Goal: Task Accomplishment & Management: Use online tool/utility

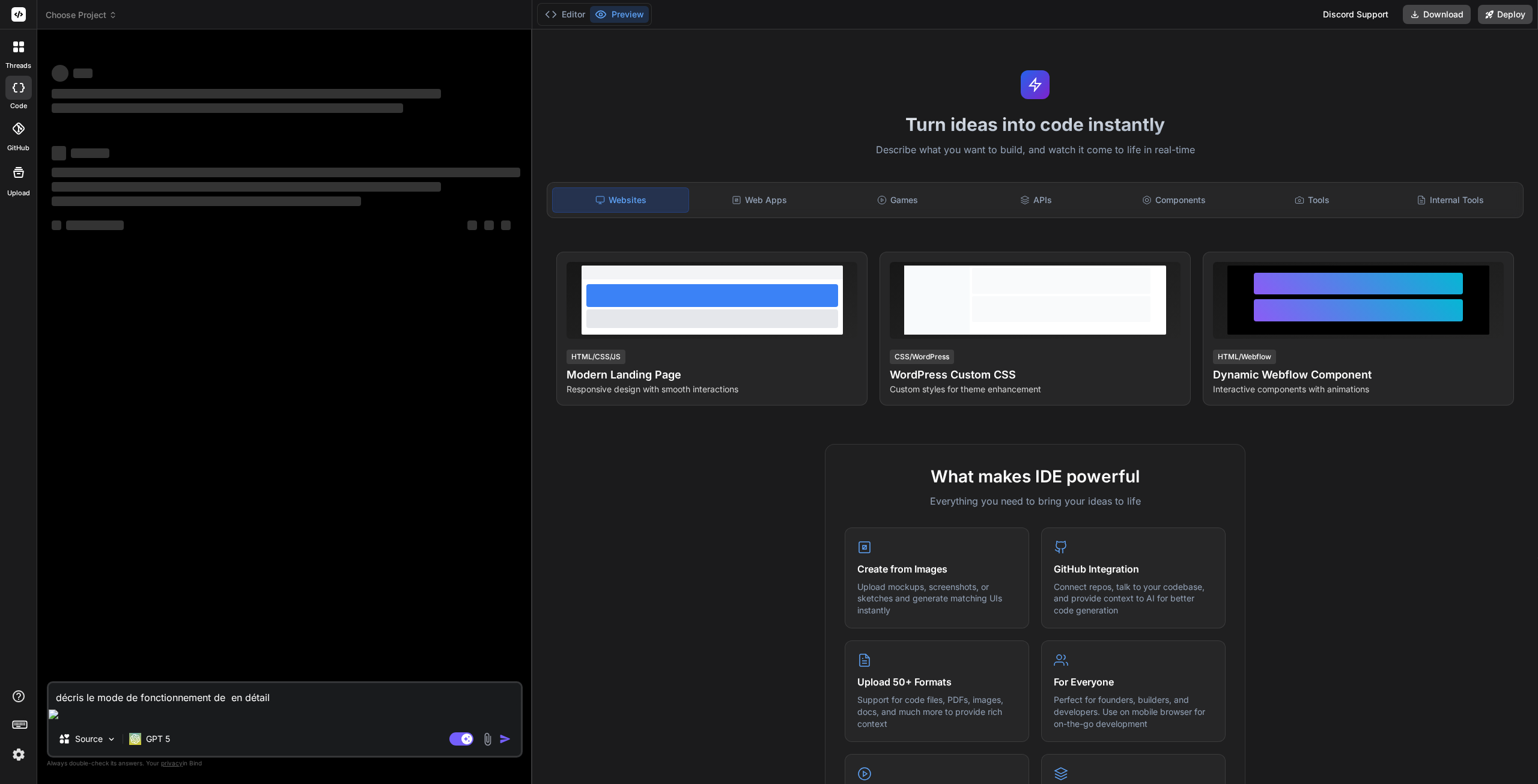
click at [102, 19] on span "Choose Project" at bounding box center [81, 15] width 71 height 12
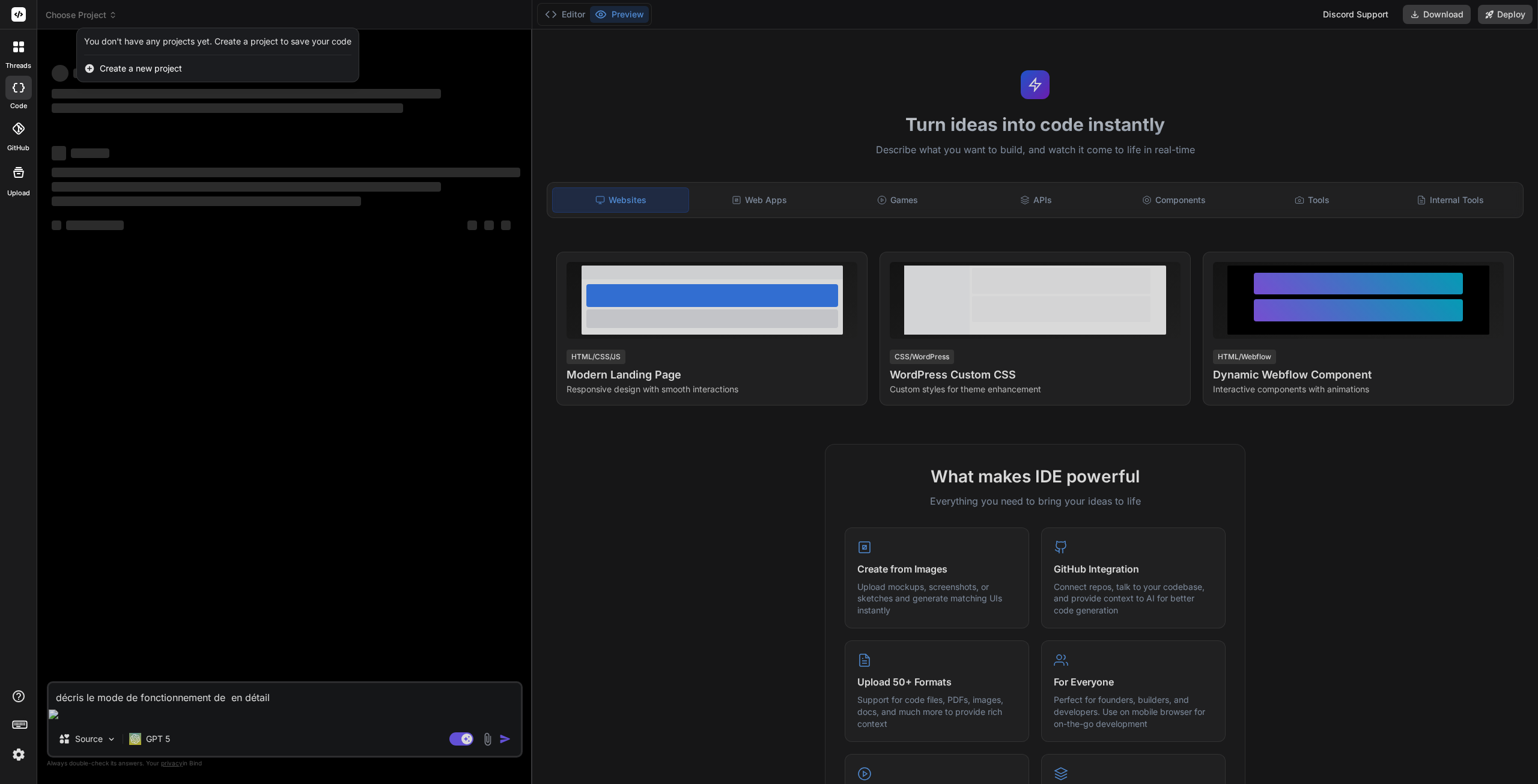
click at [216, 339] on div at bounding box center [769, 392] width 1538 height 784
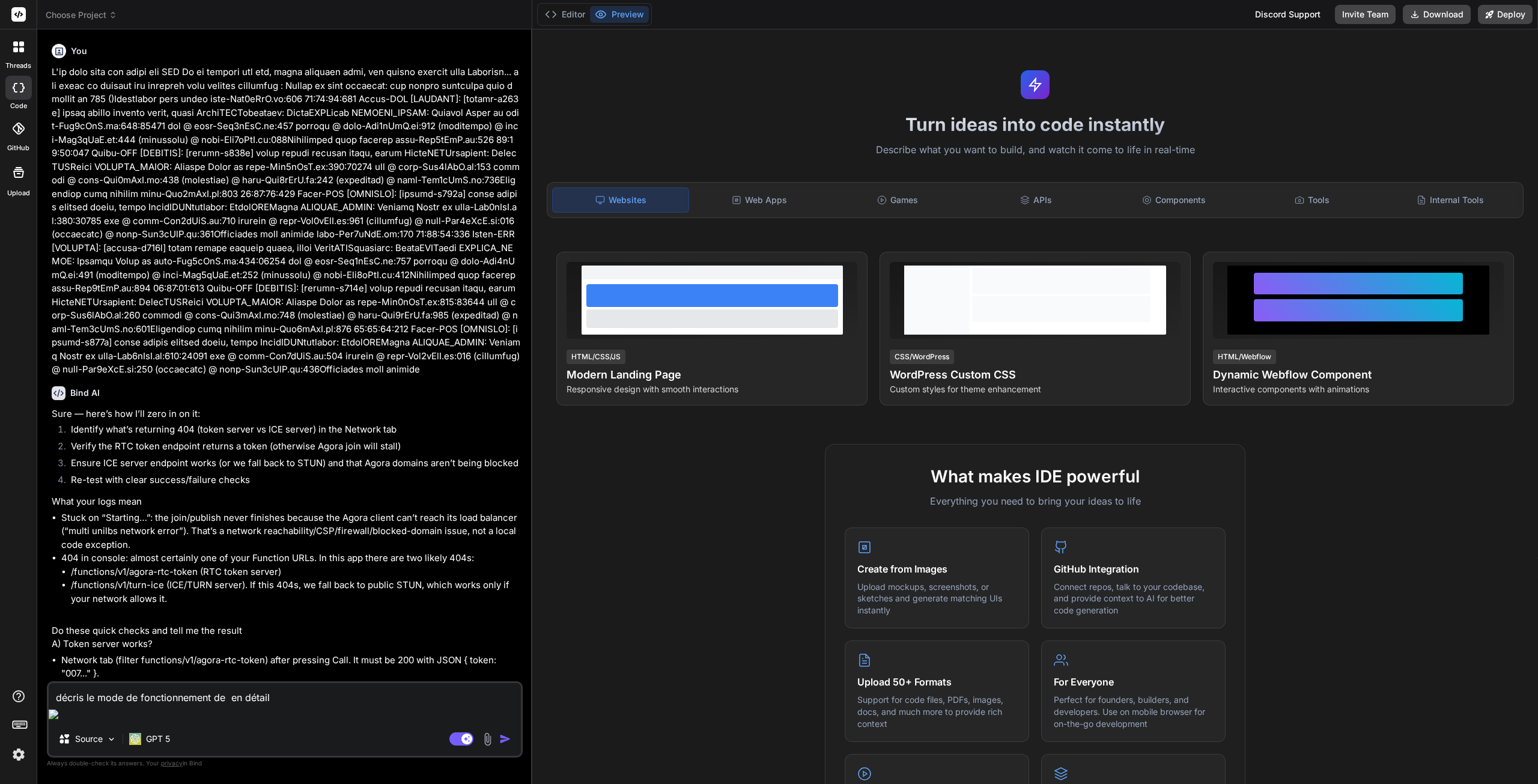
type textarea "x"
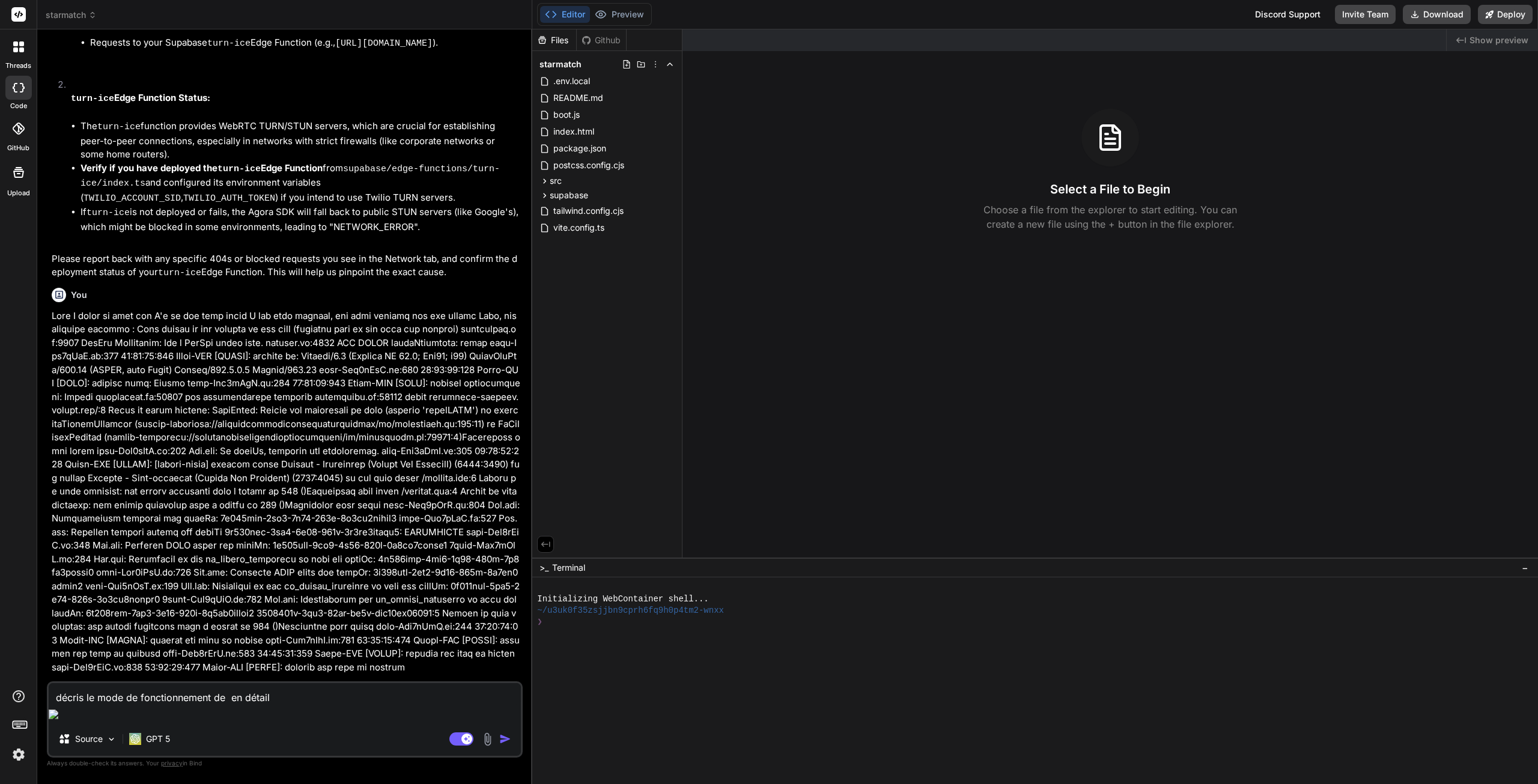
scroll to position [2342, 0]
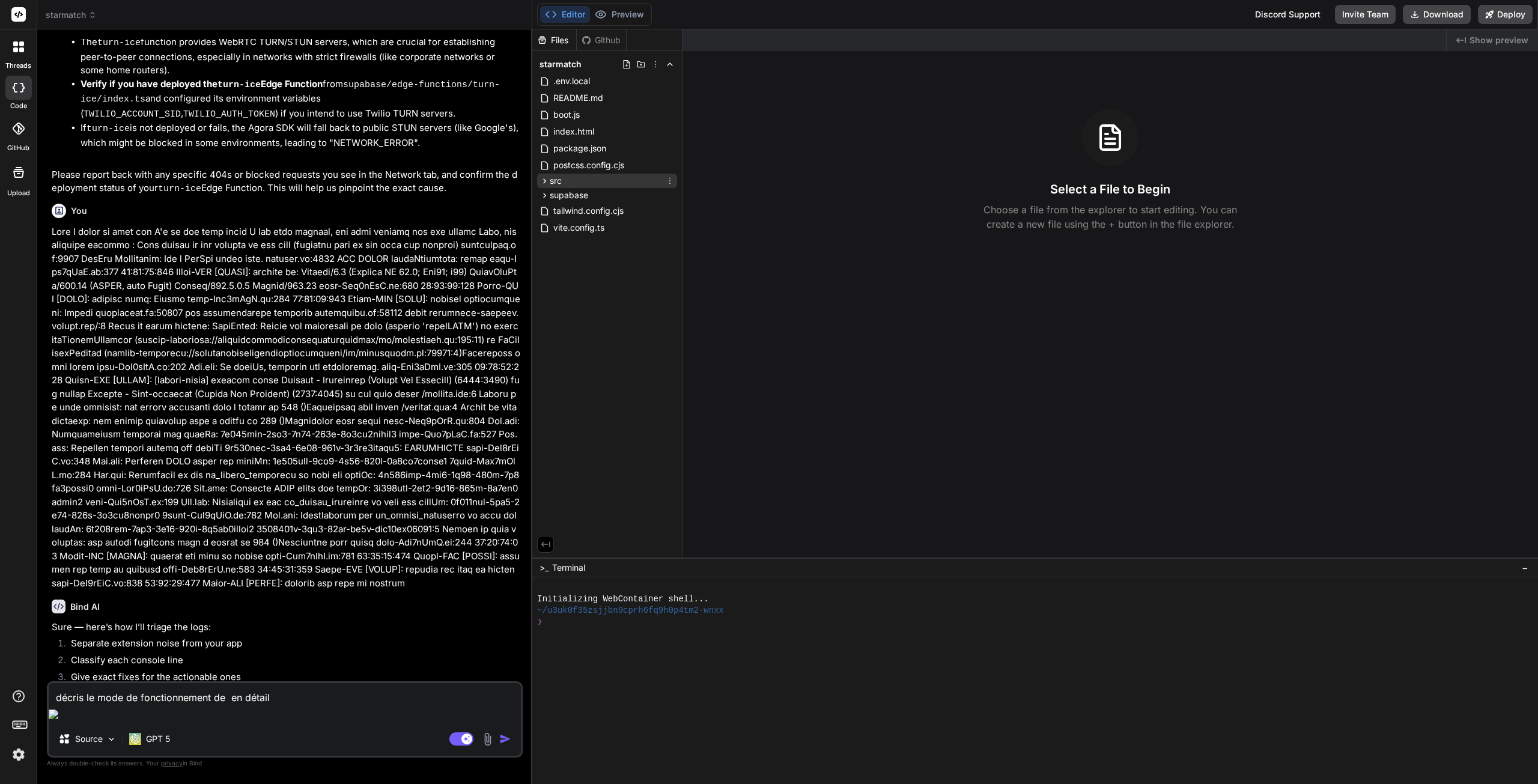
click at [547, 180] on icon at bounding box center [544, 181] width 10 height 10
click at [547, 181] on icon at bounding box center [544, 181] width 10 height 10
click at [542, 196] on icon at bounding box center [544, 195] width 10 height 10
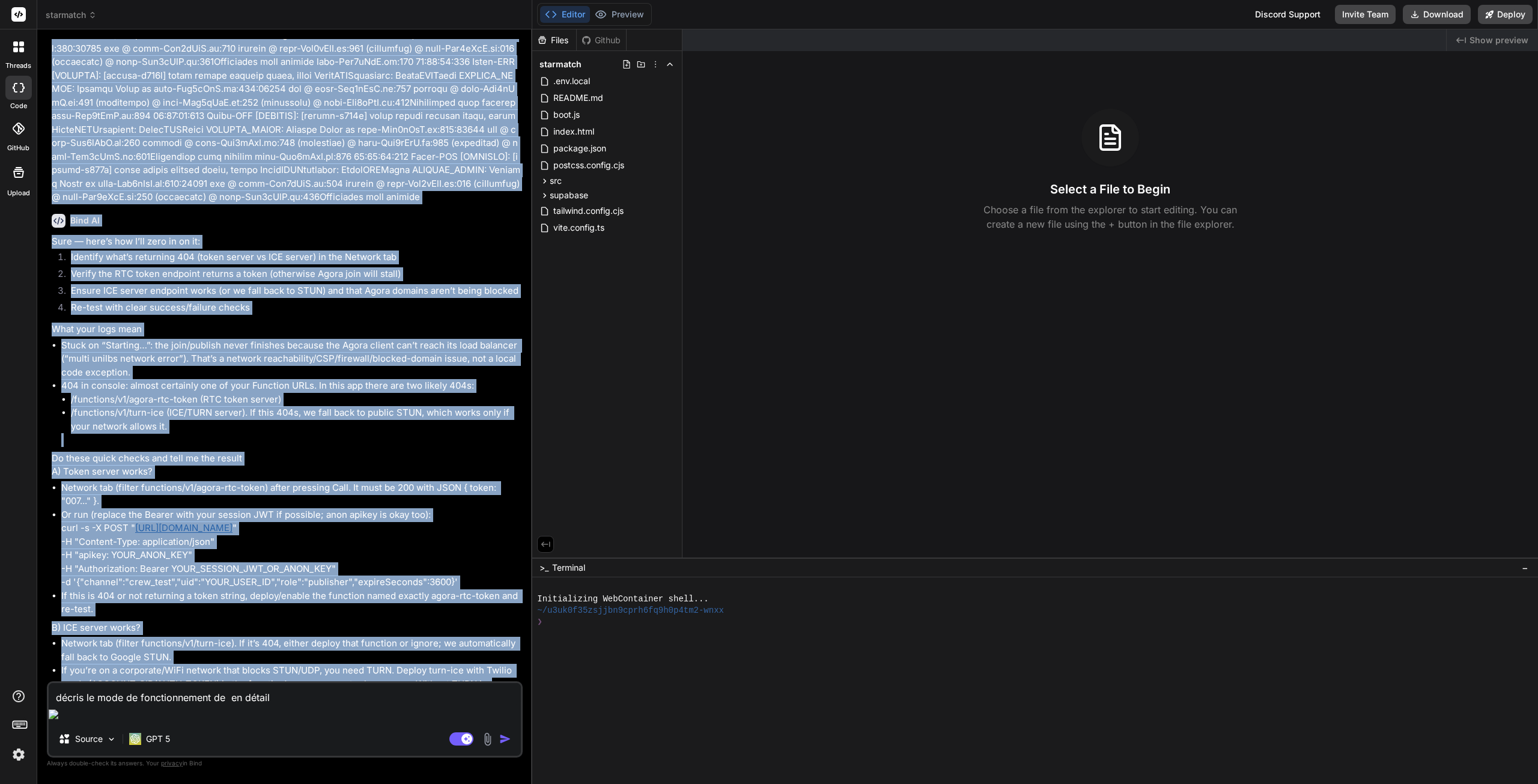
scroll to position [0, 0]
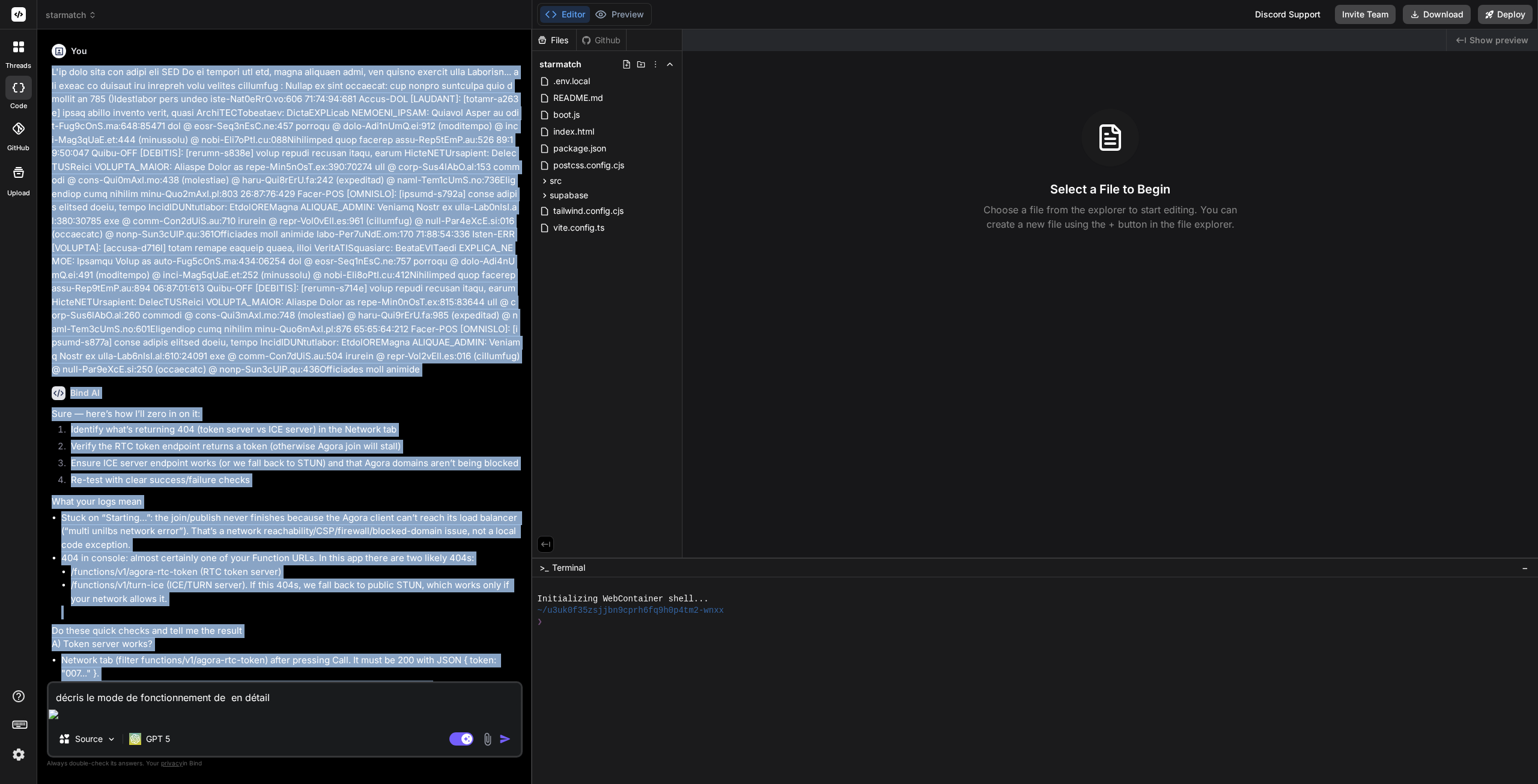
drag, startPoint x: 305, startPoint y: 690, endPoint x: 50, endPoint y: 73, distance: 667.6
click at [50, 73] on div "You Bind AI Sure — here’s how I’ll zero in on it: Identify what’s returning 404…" at bounding box center [286, 360] width 474 height 642
copy div "I've made sure the agora rtc APP Id is correct and now, after clicking call, th…"
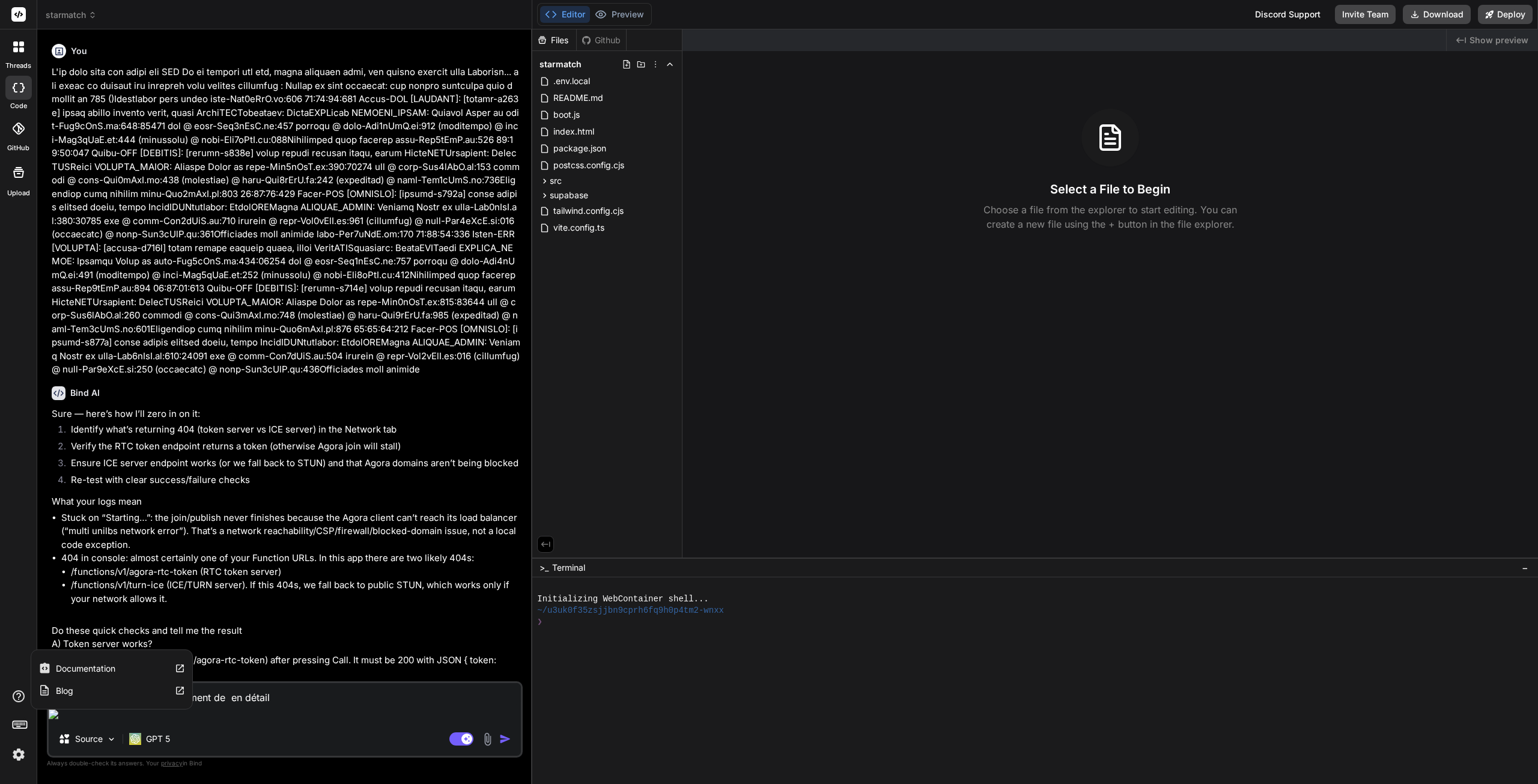
drag, startPoint x: 288, startPoint y: 713, endPoint x: -57, endPoint y: 690, distance: 345.8
type textarea "x"
type textarea "y"
type textarea "x"
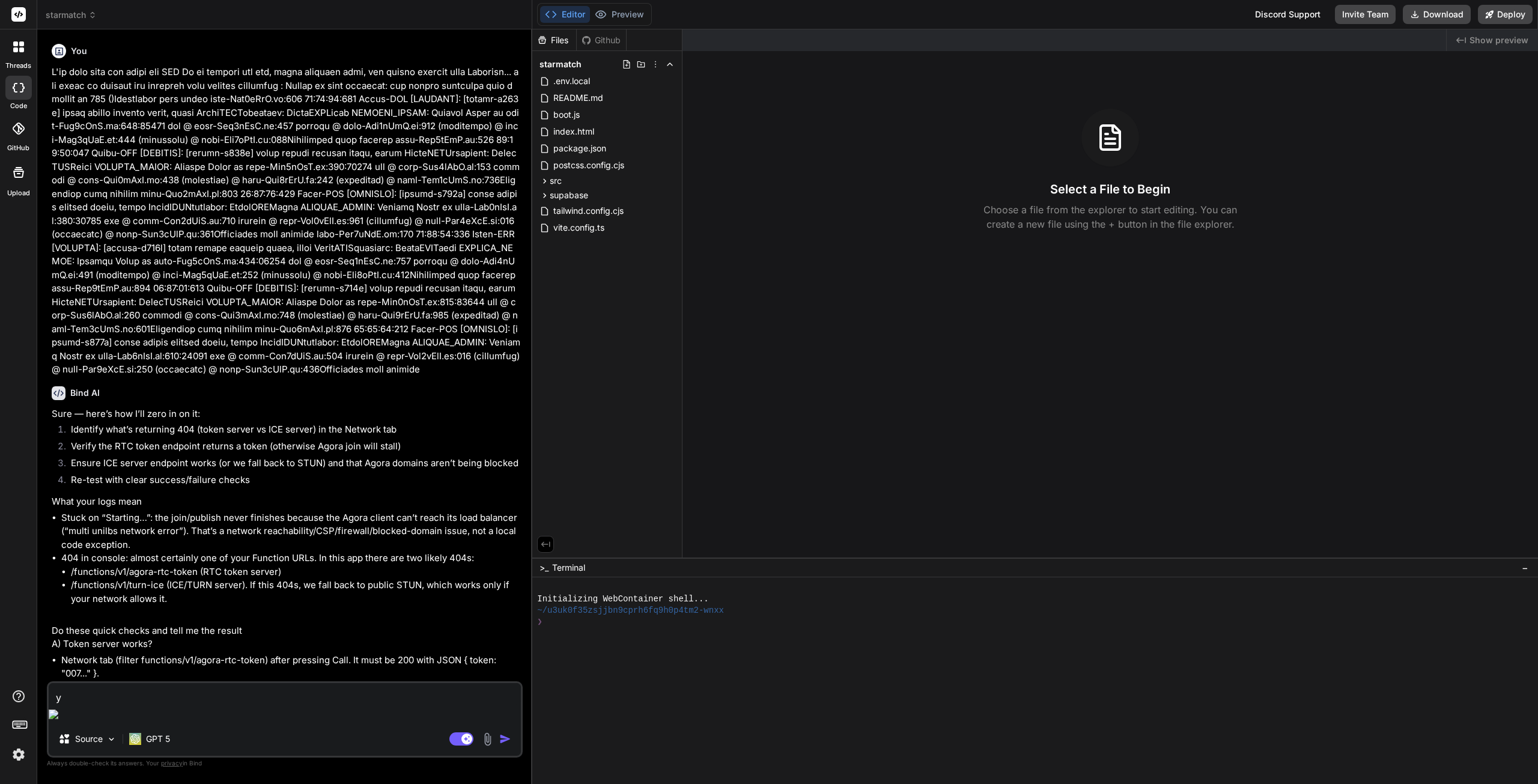
type textarea "ye"
type textarea "x"
type textarea "yes"
type textarea "x"
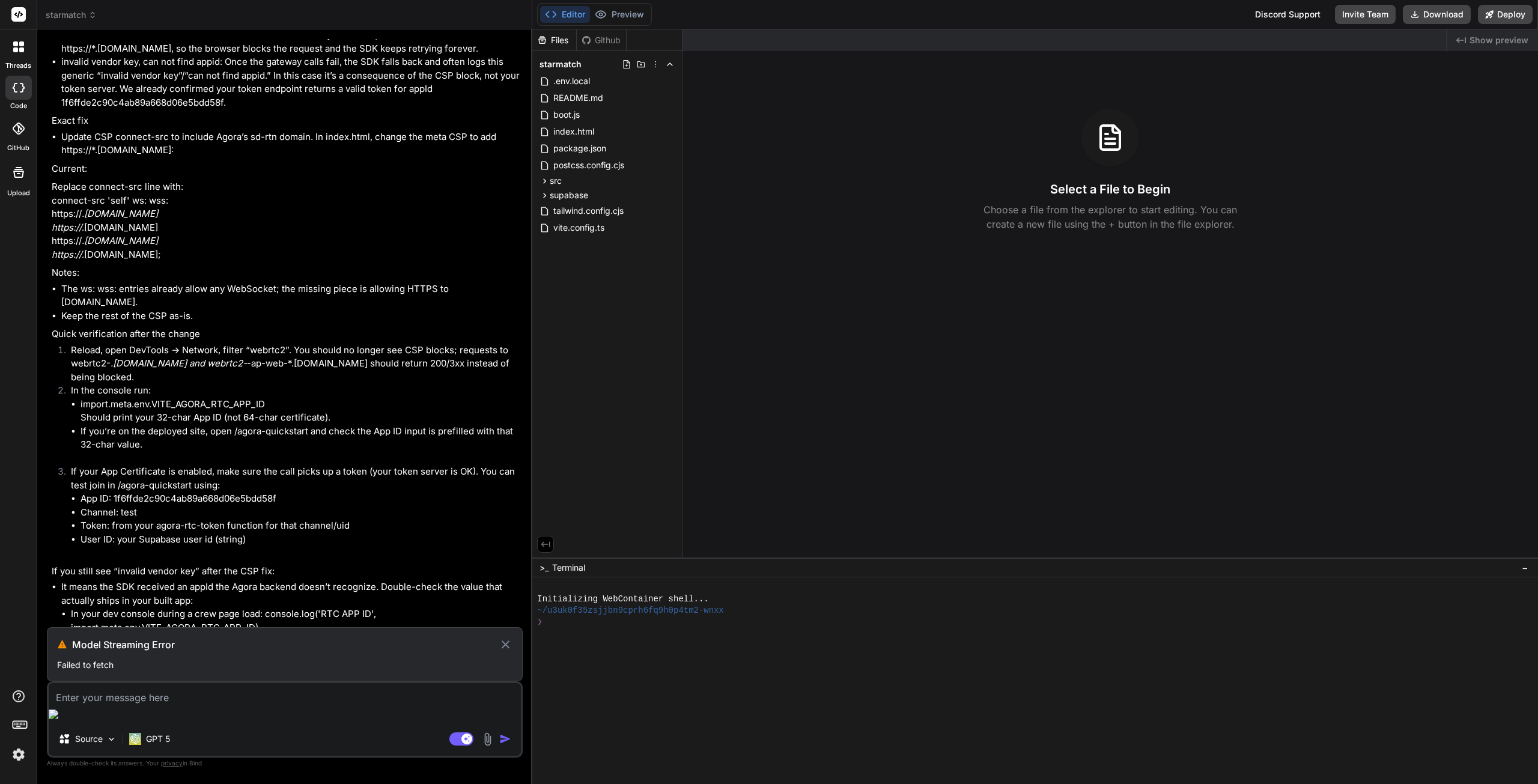
scroll to position [6923, 0]
click at [505, 652] on icon at bounding box center [505, 644] width 14 height 15
type textarea "x"
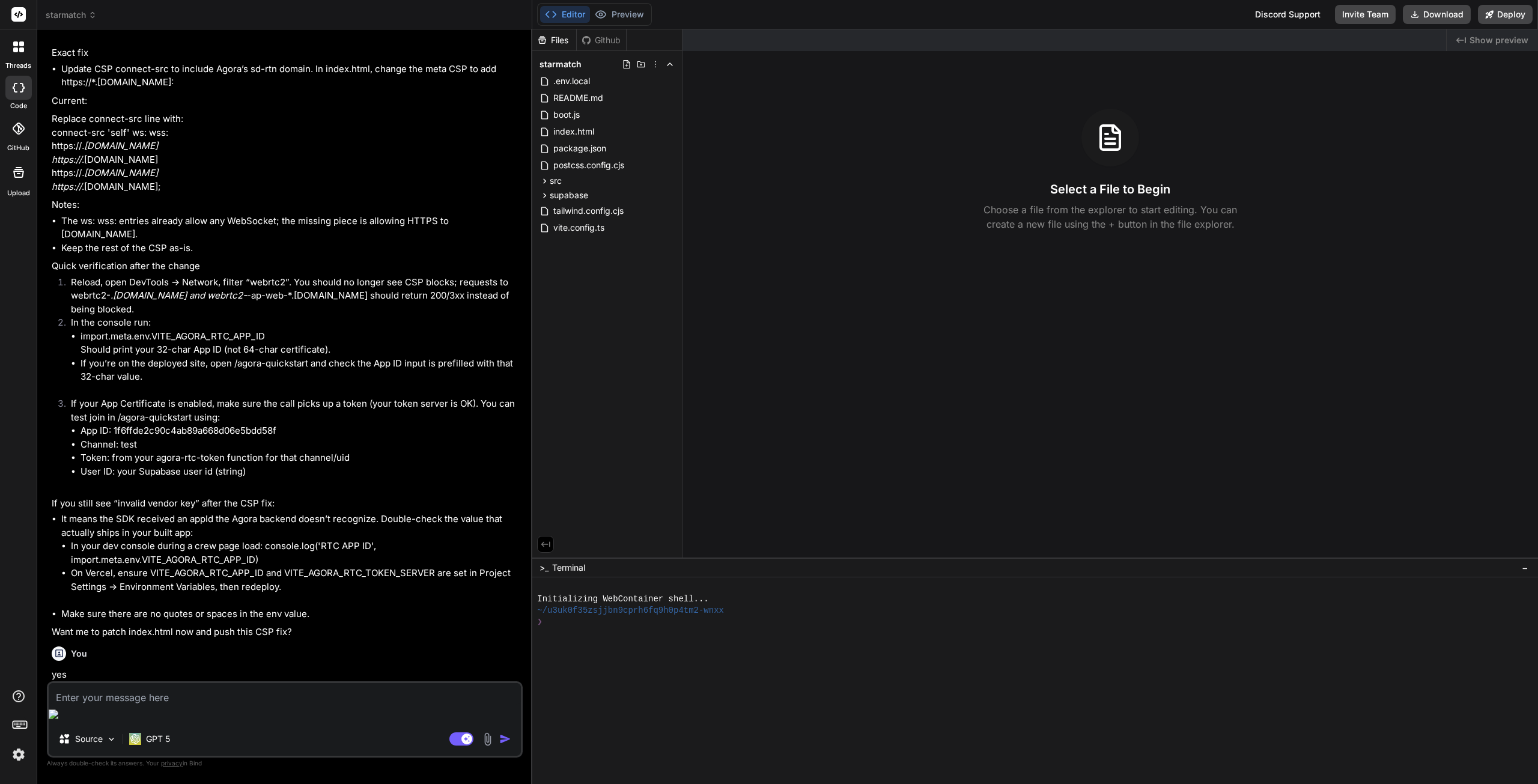
scroll to position [7145, 0]
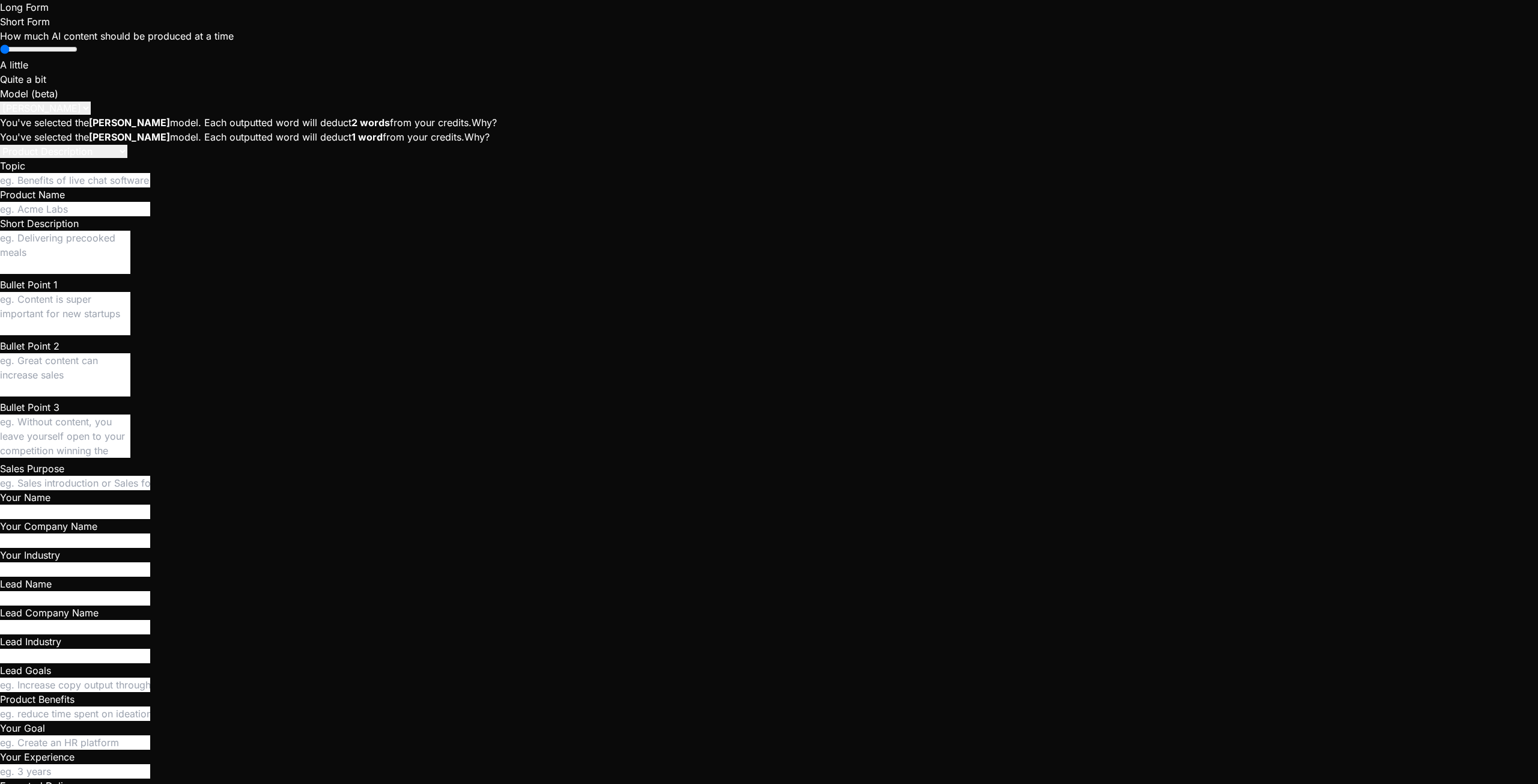
scroll to position [4532, 0]
type textarea "x"
drag, startPoint x: 740, startPoint y: 154, endPoint x: 781, endPoint y: 152, distance: 41.0
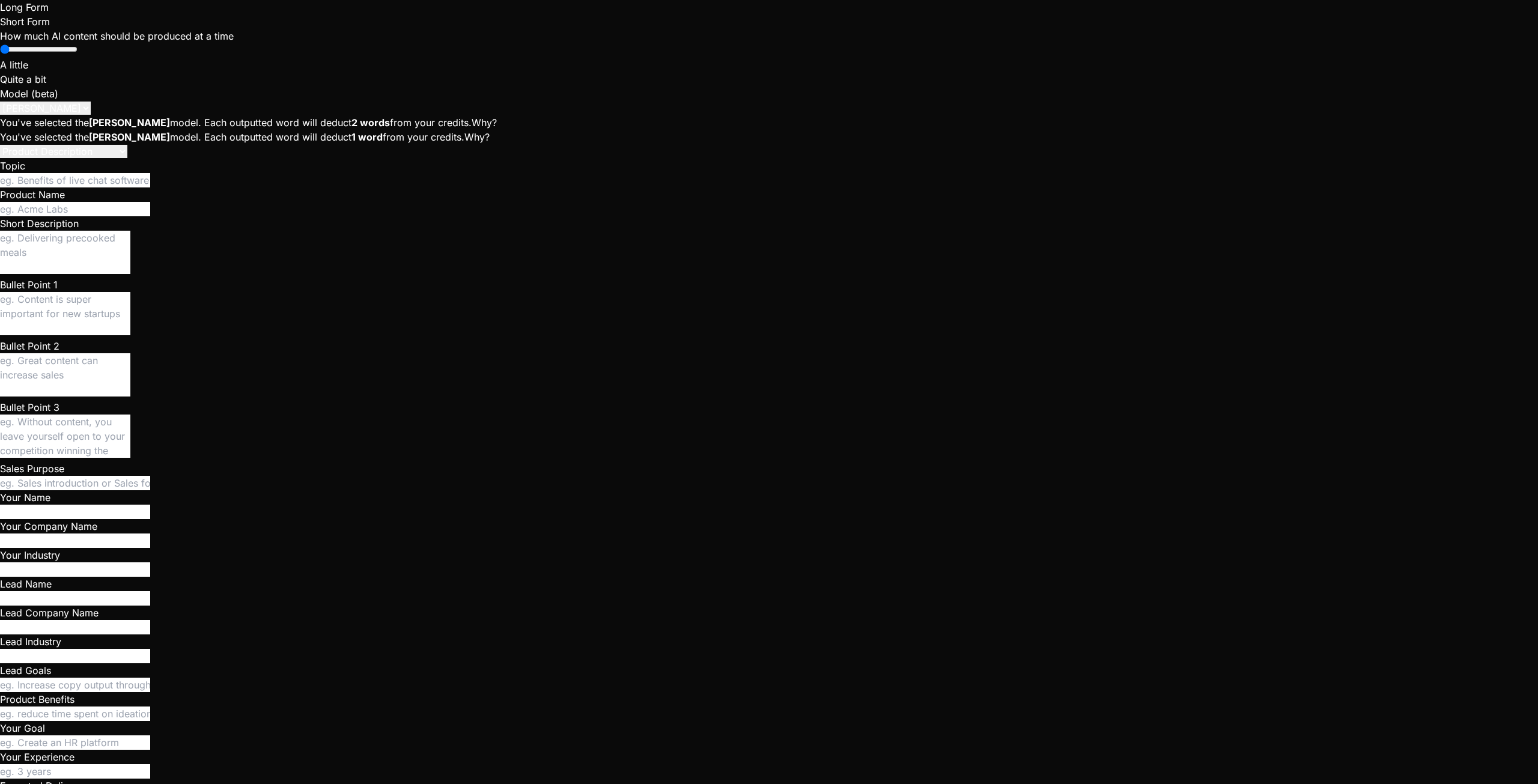
drag, startPoint x: 741, startPoint y: 151, endPoint x: 1182, endPoint y: 149, distance: 441.0
type textarea "<!doctype html> <html lang="en"> <head> <meta charset="UTF-8" /> <!-- Dev-frien…"
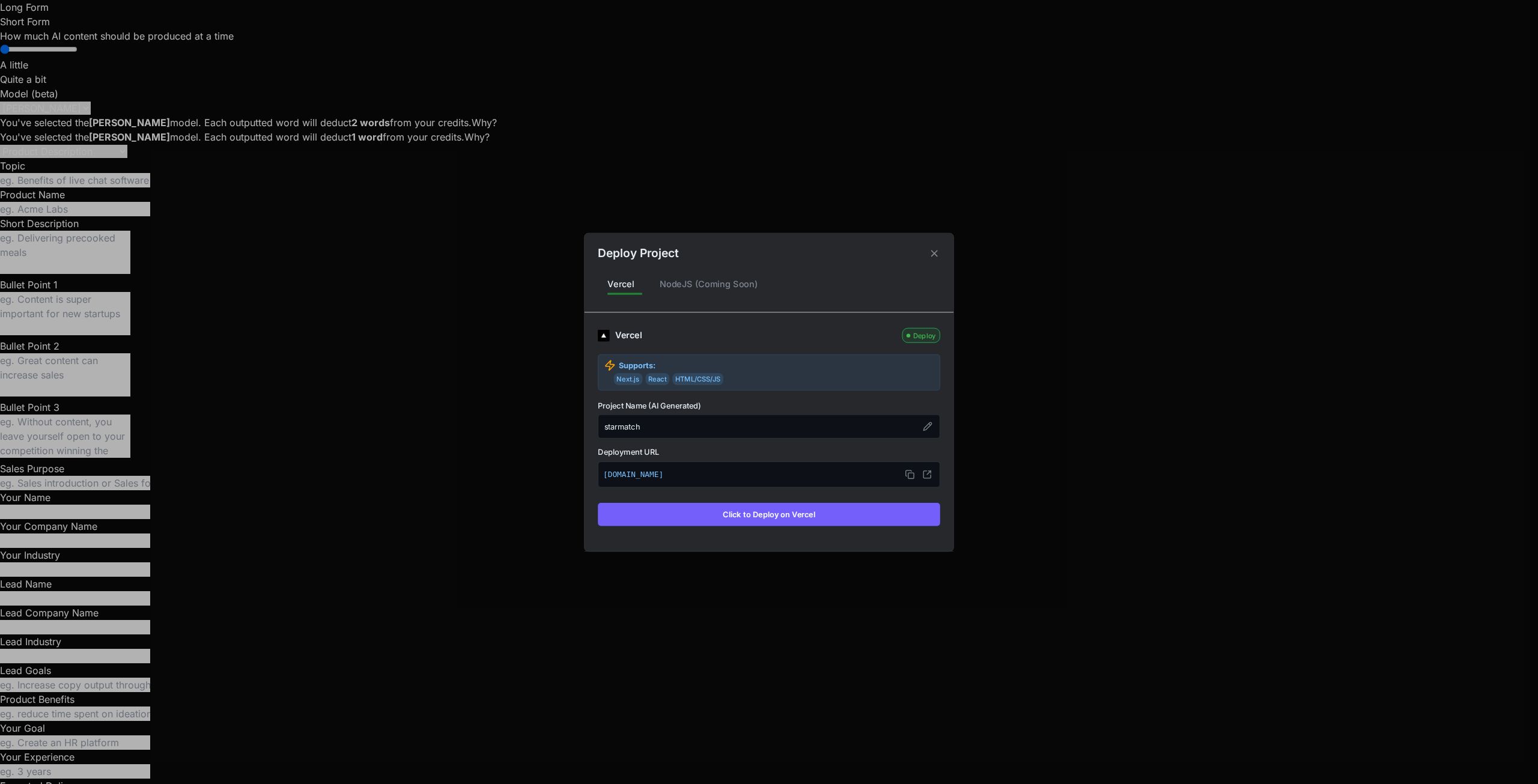
click at [804, 509] on button "Click to Deploy on Vercel" at bounding box center [769, 514] width 342 height 23
type textarea "x"
click at [682, 290] on div "NodeJS (Coming Soon)" at bounding box center [709, 284] width 117 height 25
click at [686, 282] on div "NodeJS (Coming Soon)" at bounding box center [709, 284] width 117 height 25
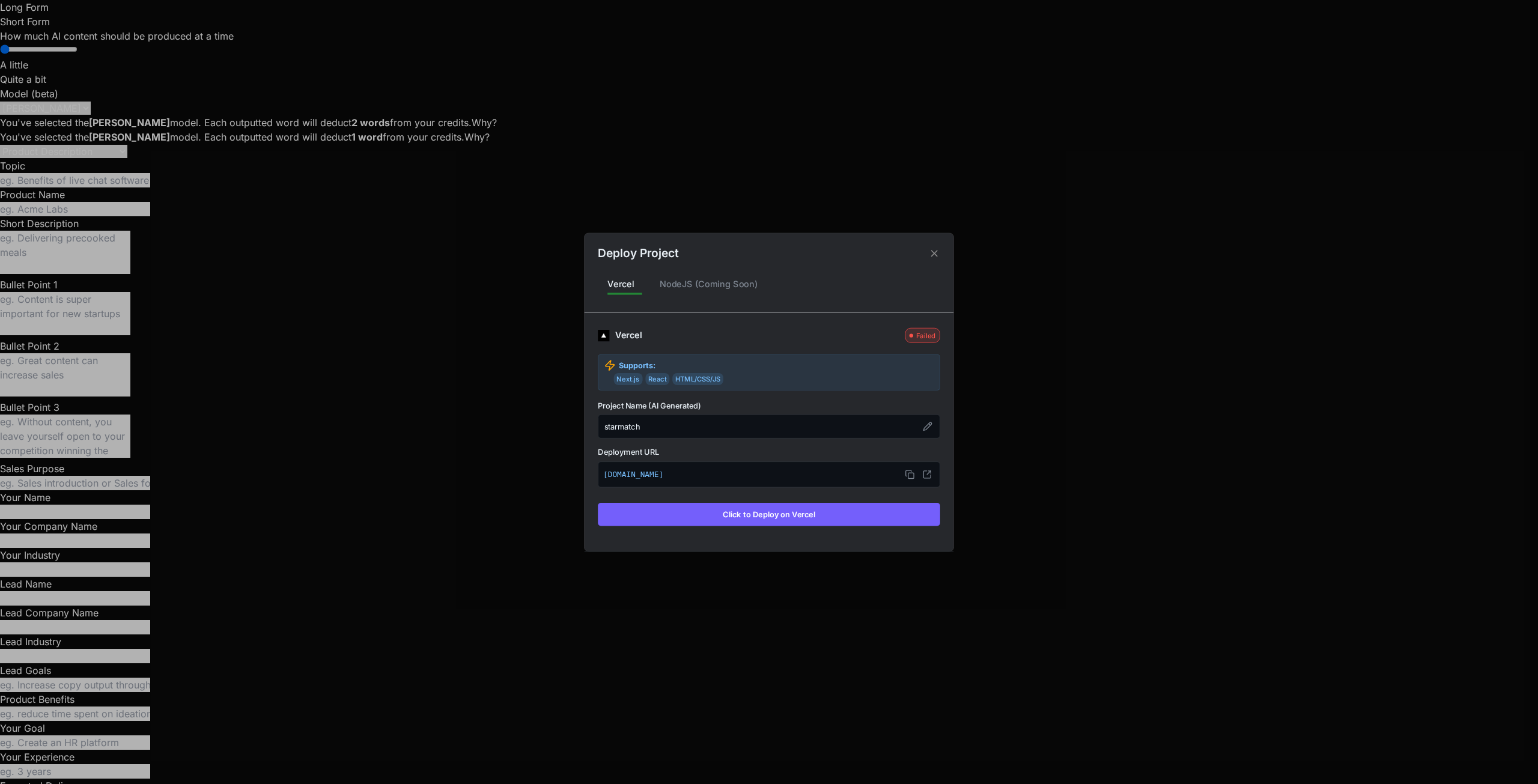
click at [633, 283] on div "Vercel" at bounding box center [621, 284] width 46 height 25
click at [682, 285] on div "NodeJS (Coming Soon)" at bounding box center [709, 284] width 117 height 25
click at [935, 253] on icon at bounding box center [934, 253] width 7 height 7
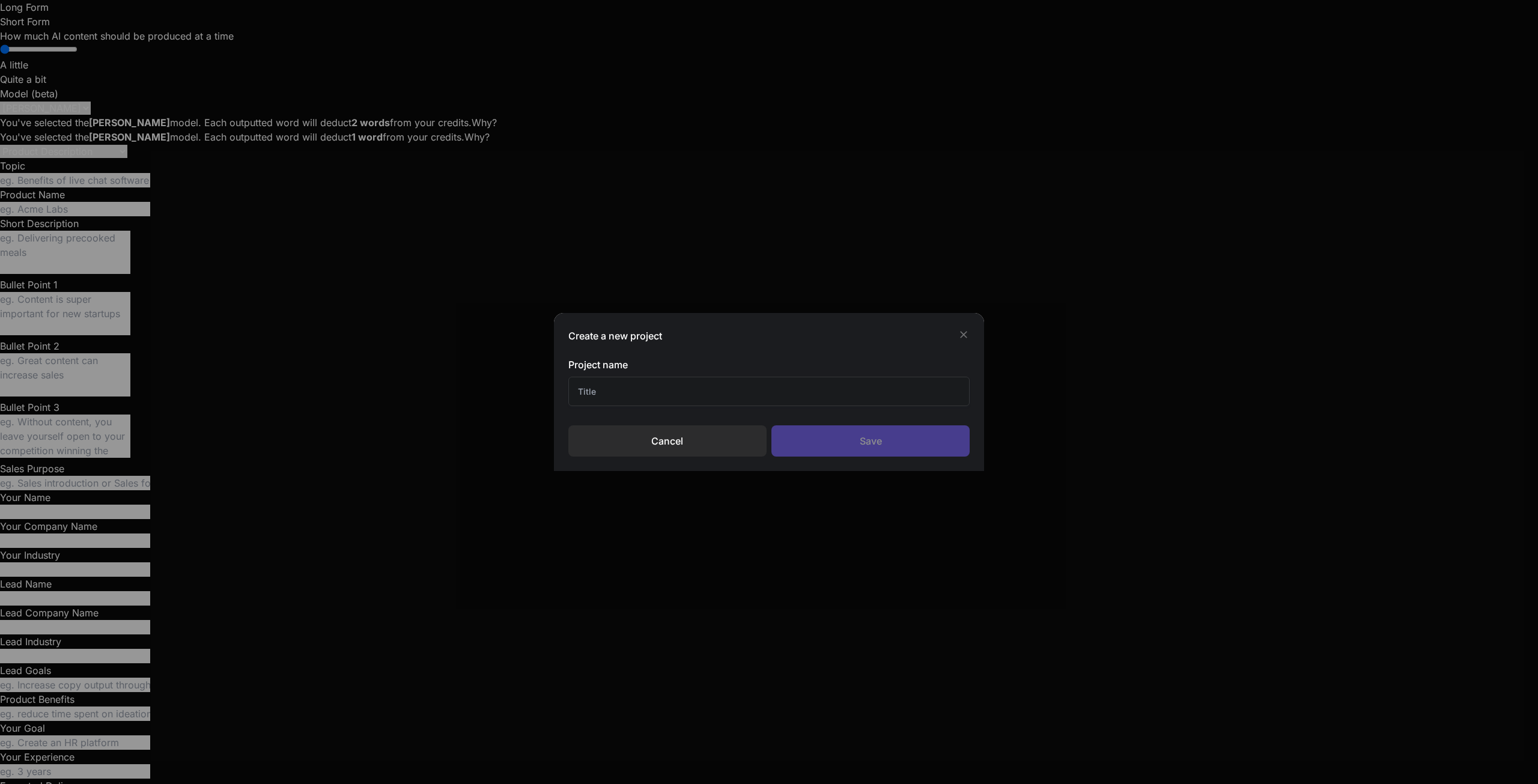
click at [592, 396] on input "text" at bounding box center [769, 392] width 402 height 30
type input "StarMatch - BIS"
click at [842, 447] on div "Save" at bounding box center [870, 441] width 198 height 31
click at [673, 438] on div "Cancel" at bounding box center [667, 441] width 198 height 31
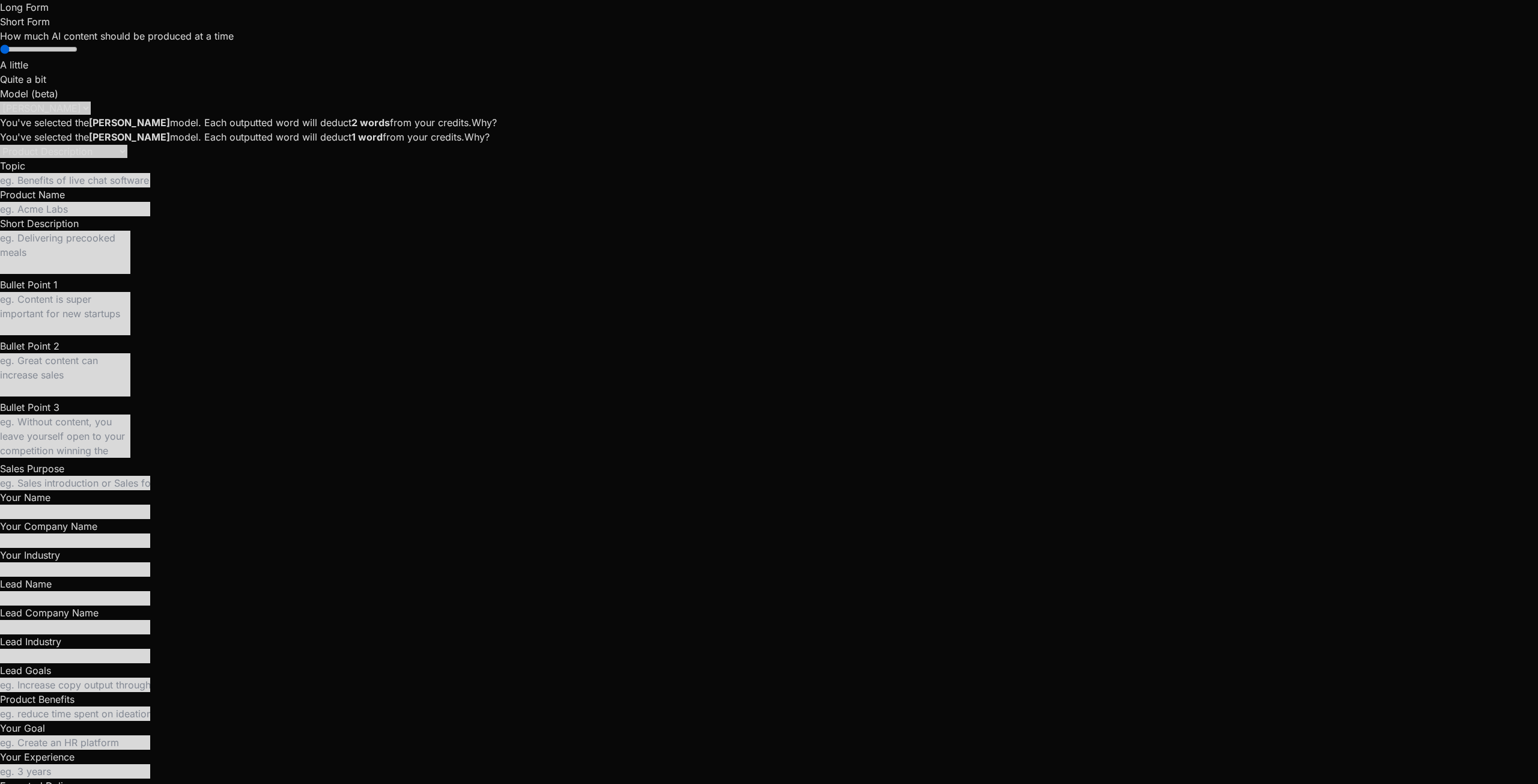
click at [280, 181] on div at bounding box center [769, 392] width 1538 height 784
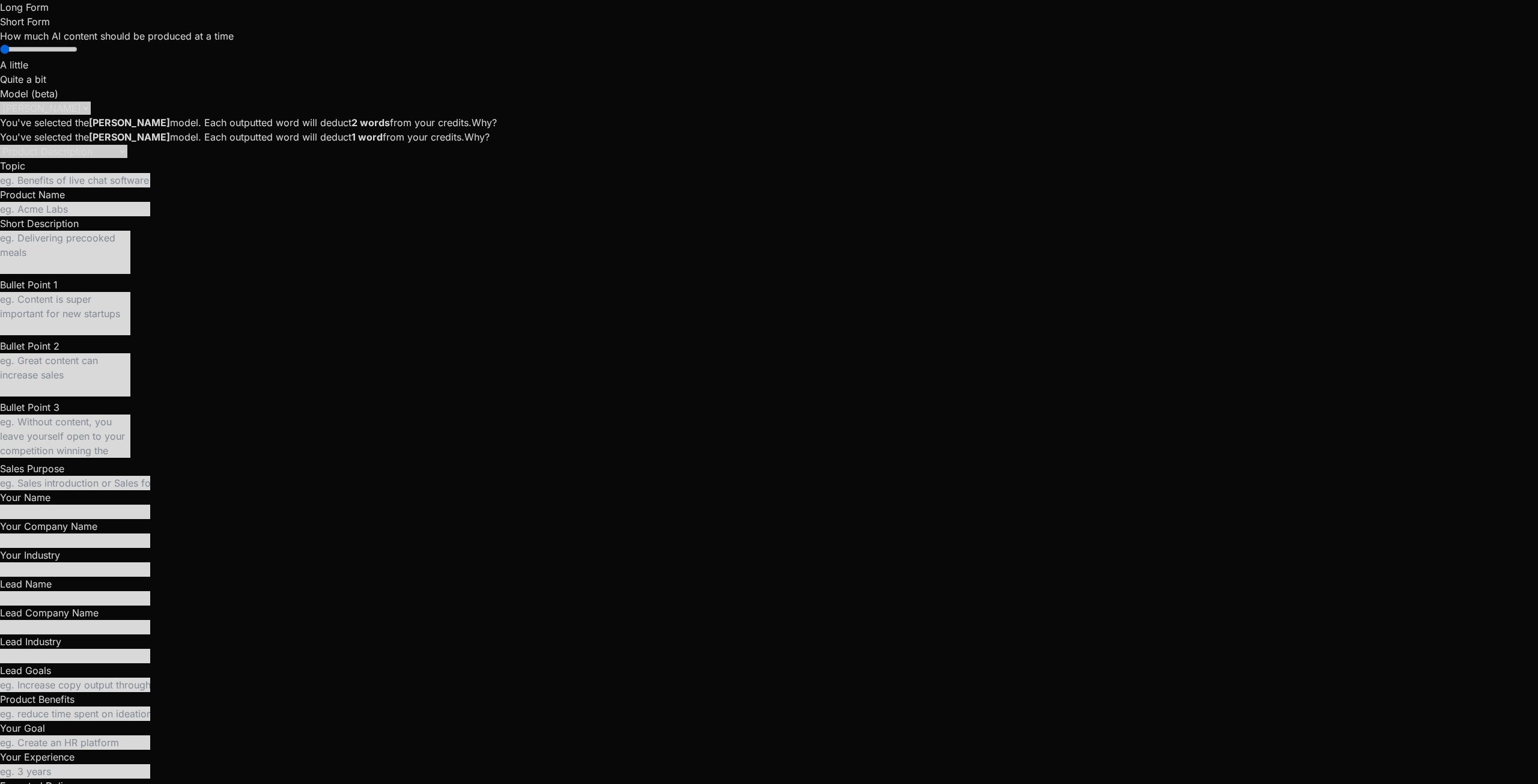
scroll to position [4532, 0]
type textarea "x"
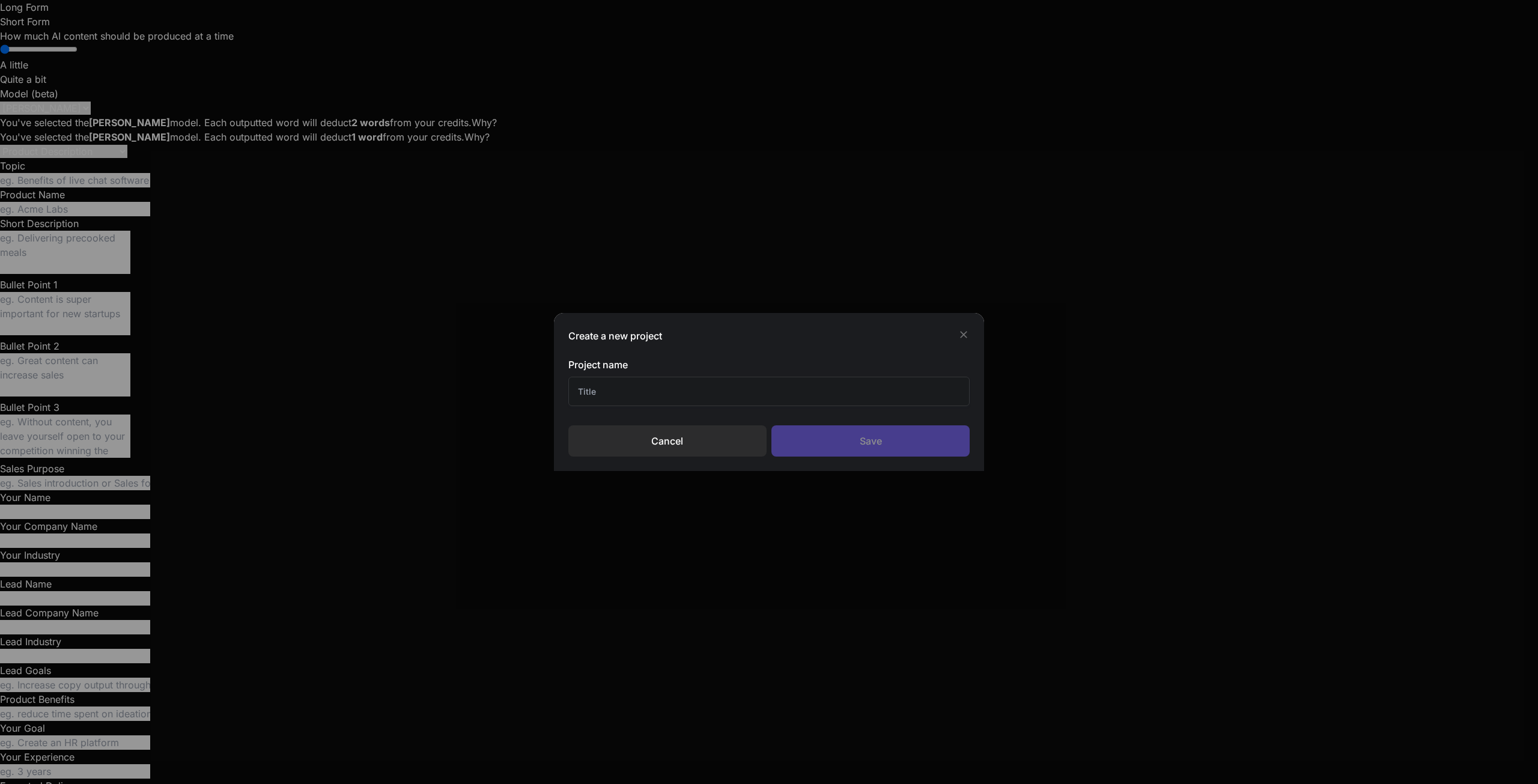
click at [627, 406] on div "Project name Cancel Save" at bounding box center [769, 406] width 402 height 99
drag, startPoint x: 626, startPoint y: 406, endPoint x: 613, endPoint y: 388, distance: 22.2
click at [623, 404] on div "Project name Cancel Save" at bounding box center [769, 406] width 402 height 99
click at [613, 388] on input "text" at bounding box center [769, 392] width 402 height 30
type input "SM"
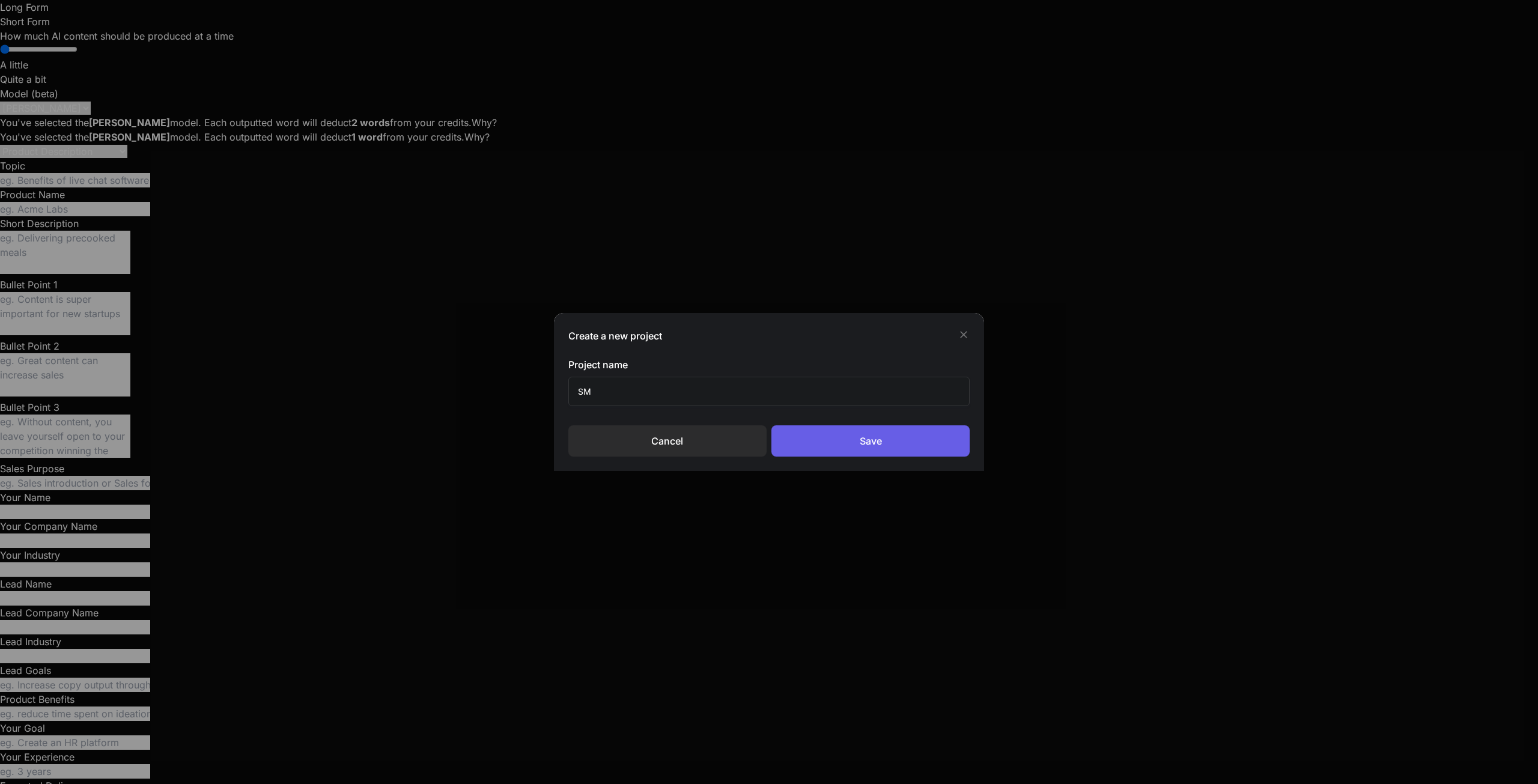
click at [844, 447] on div "Save" at bounding box center [870, 441] width 198 height 31
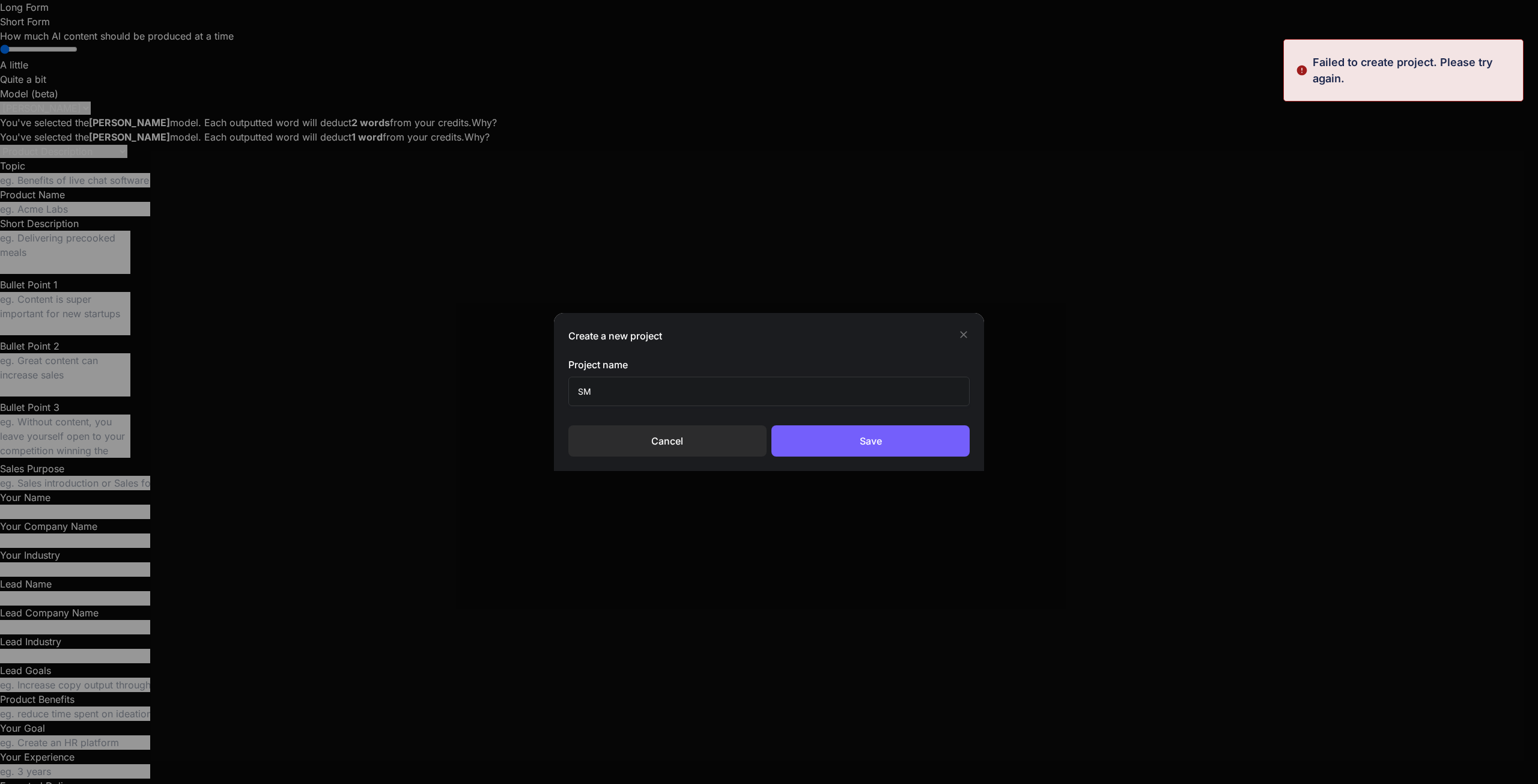
click at [965, 332] on icon at bounding box center [963, 334] width 12 height 12
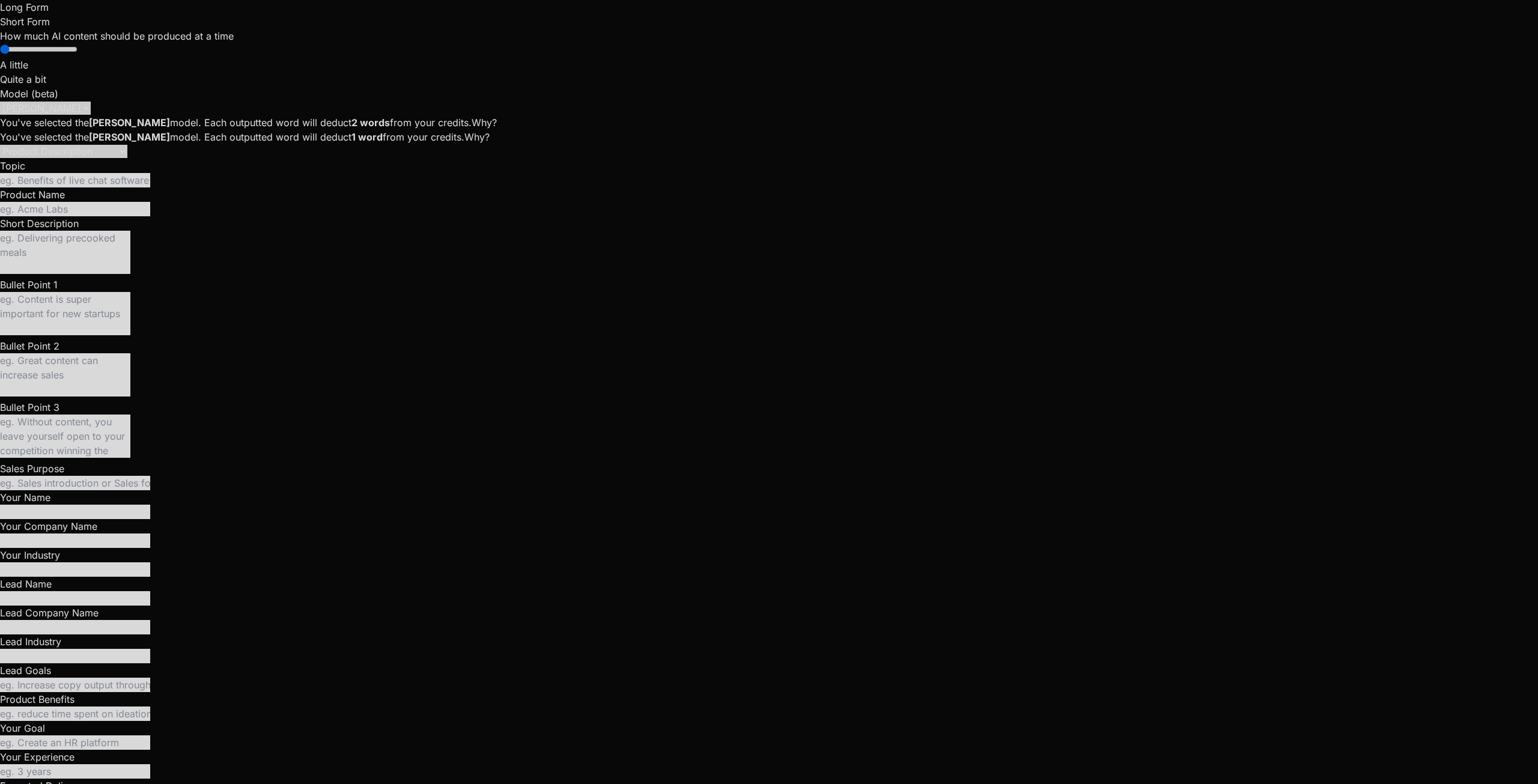
click at [269, 304] on div at bounding box center [769, 392] width 1538 height 784
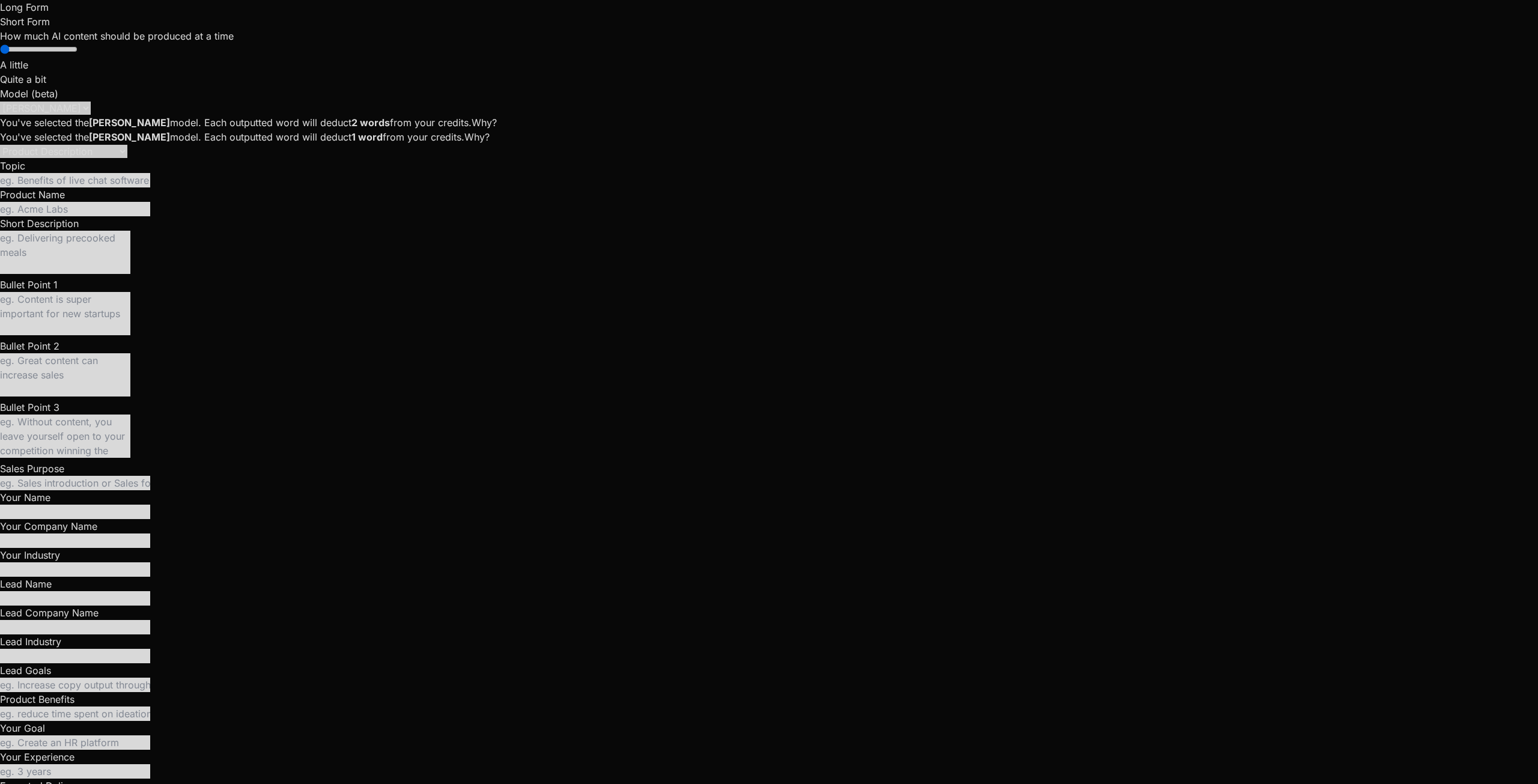
click at [350, 117] on div at bounding box center [769, 392] width 1538 height 784
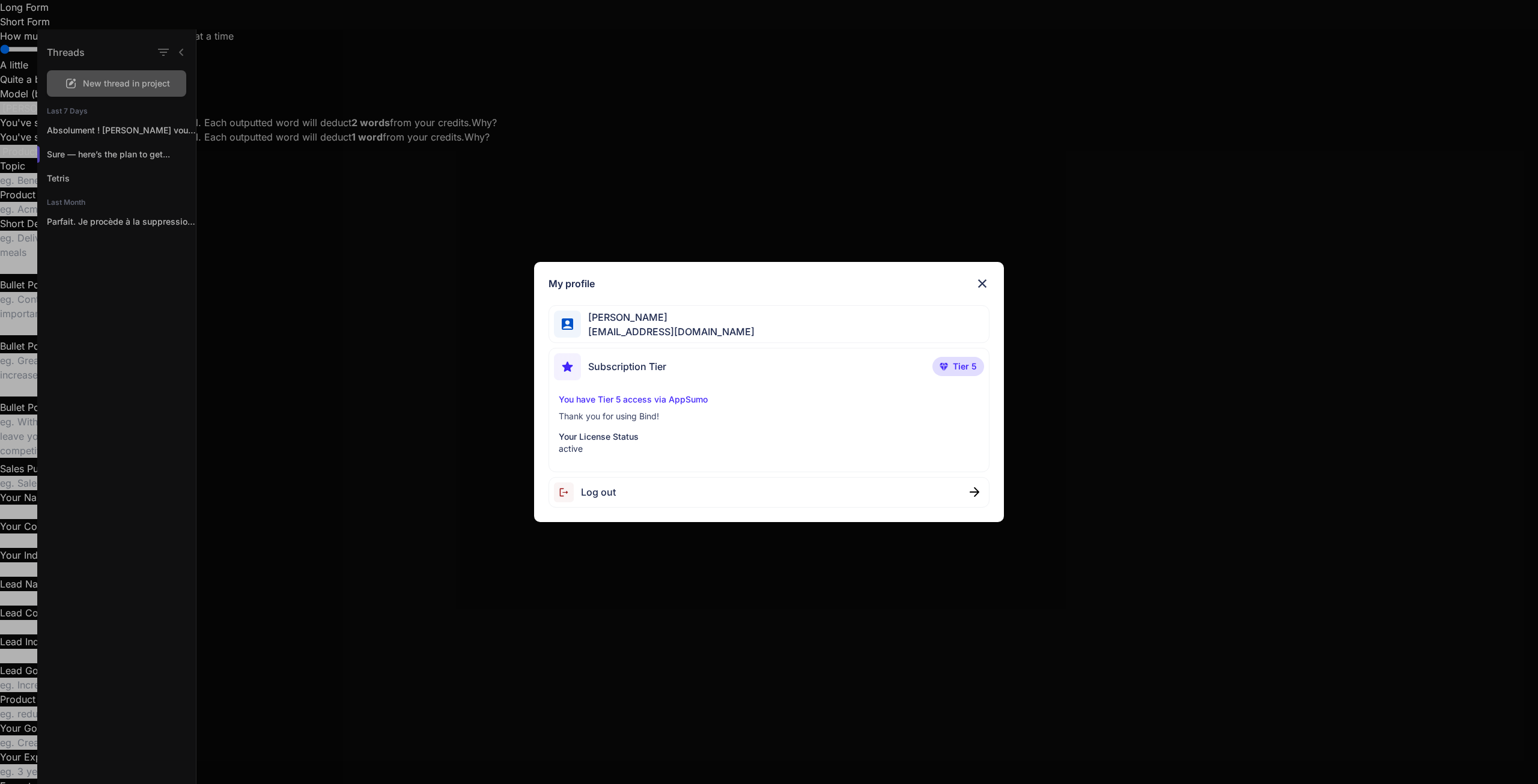
click at [660, 328] on span "sebastien.vega47@gmail.com" at bounding box center [668, 332] width 173 height 15
click at [983, 280] on img at bounding box center [982, 284] width 15 height 15
